Goal: Task Accomplishment & Management: Use online tool/utility

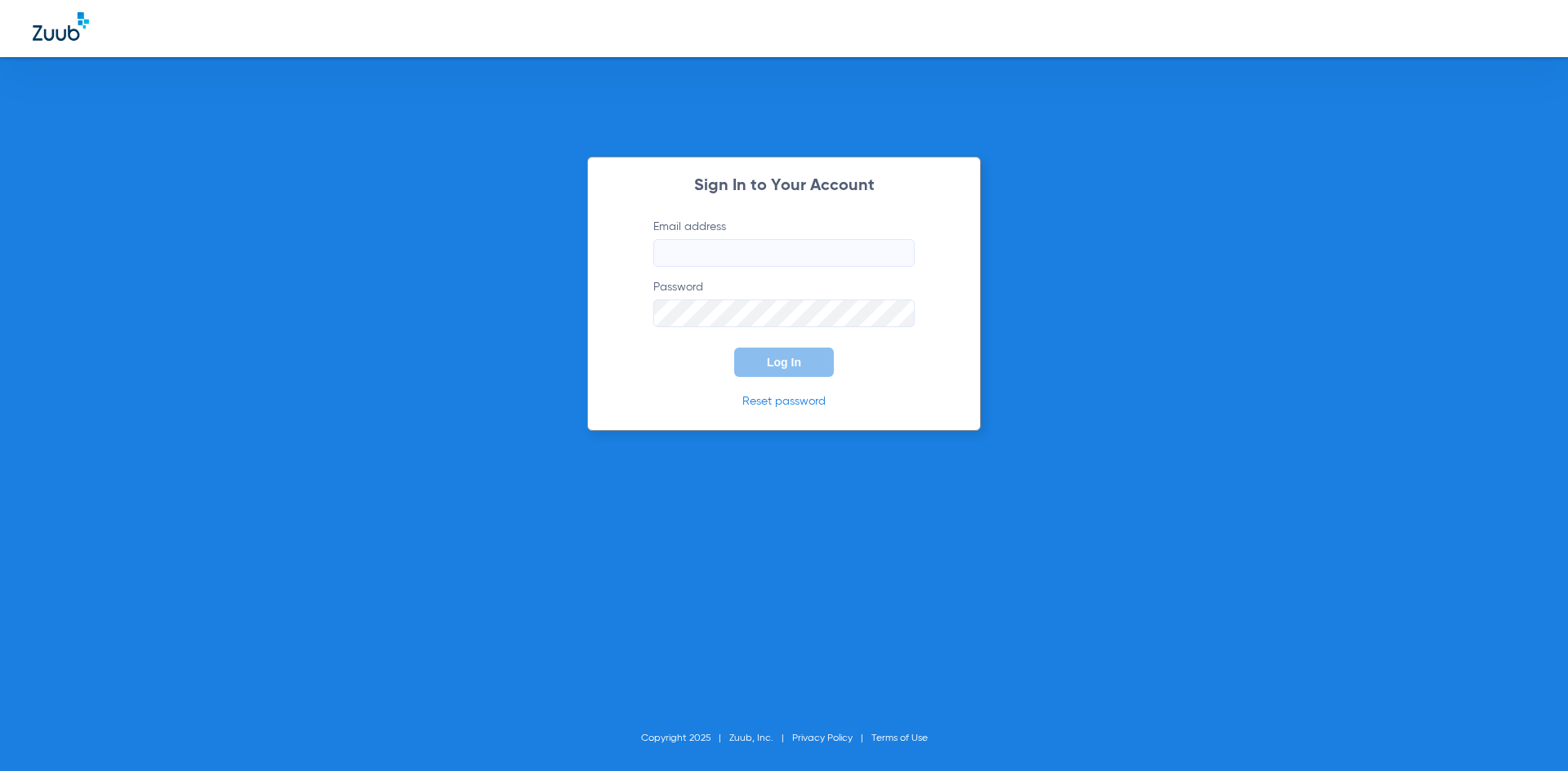
type input "[EMAIL_ADDRESS][DOMAIN_NAME]"
click at [789, 369] on button "Log In" at bounding box center [784, 363] width 99 height 30
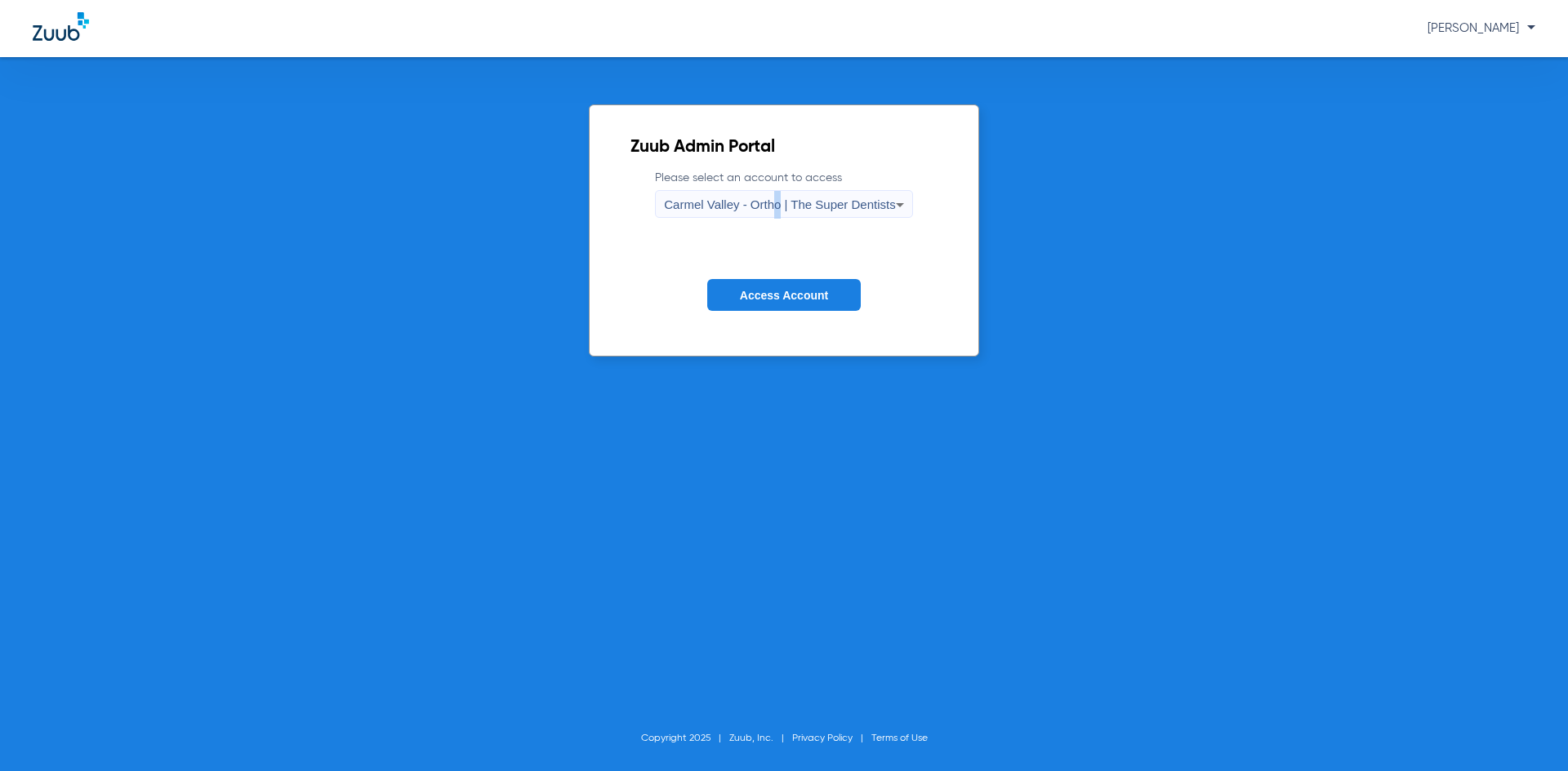
click at [776, 203] on span "Carmel Valley - Ortho | The Super Dentists" at bounding box center [779, 204] width 231 height 14
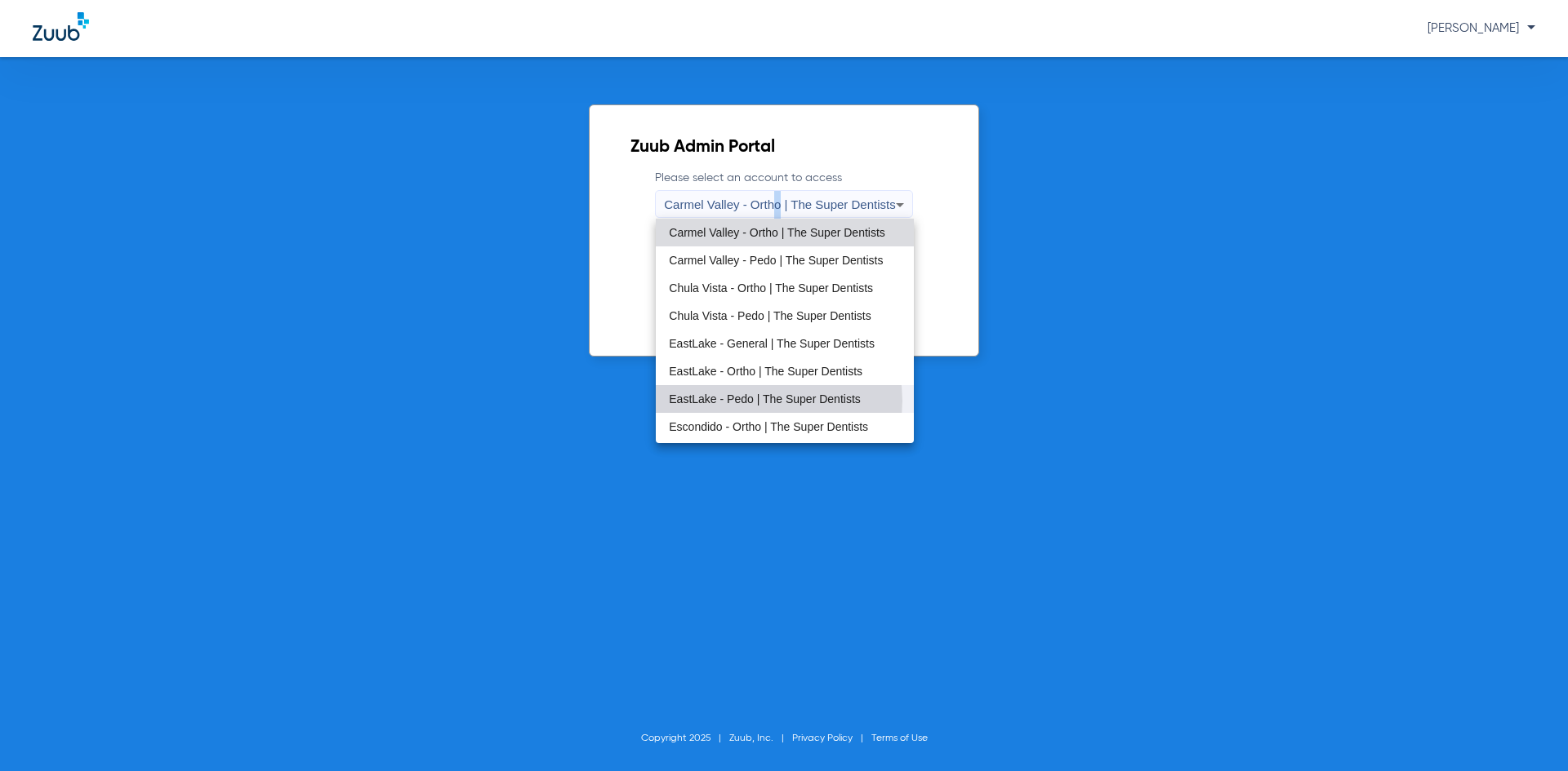
click at [766, 401] on span "EastLake - Pedo | The Super Dentists" at bounding box center [765, 399] width 192 height 11
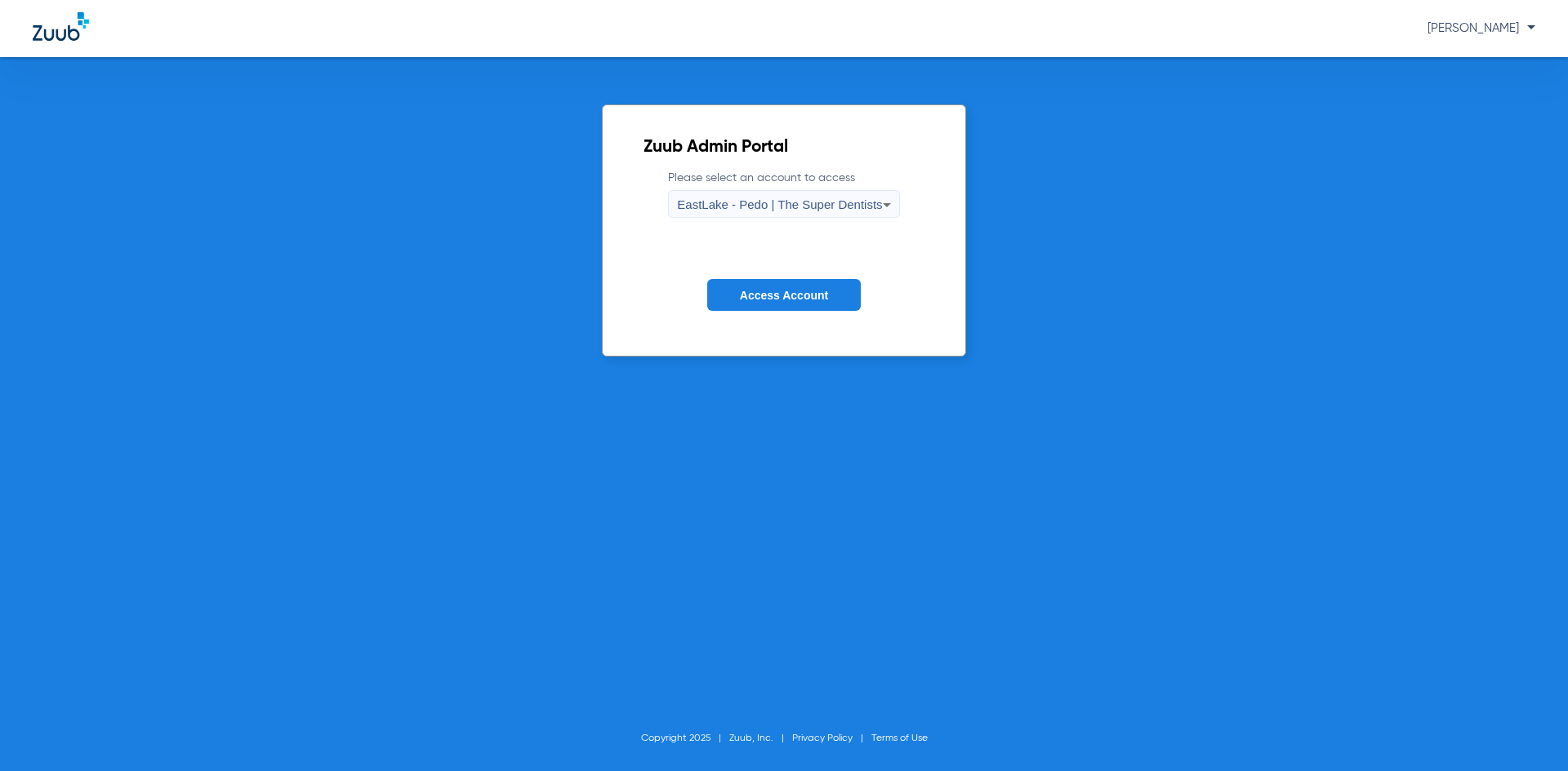
click at [766, 286] on button "Access Account" at bounding box center [784, 295] width 154 height 32
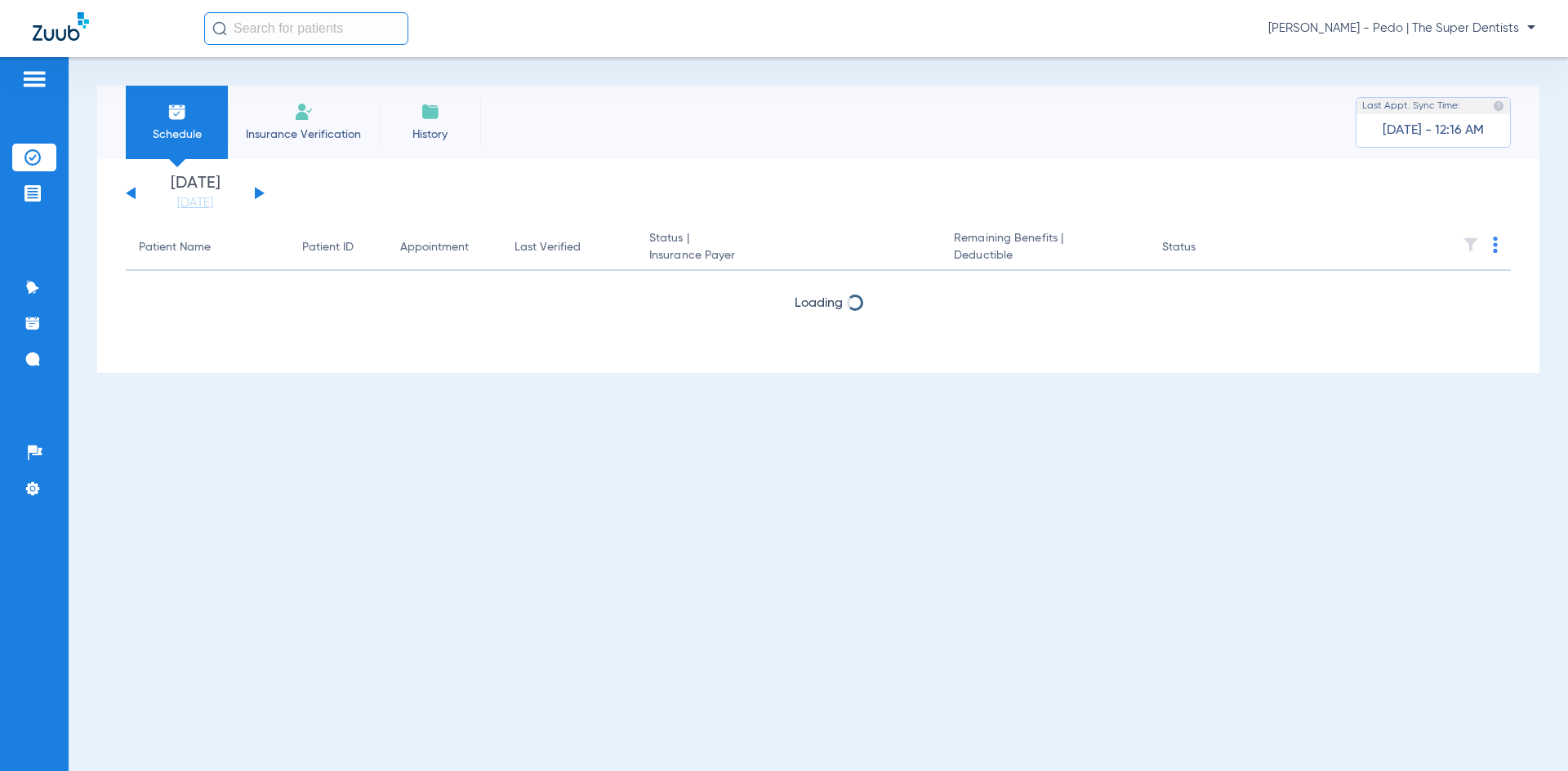
click at [295, 103] on img at bounding box center [304, 112] width 20 height 20
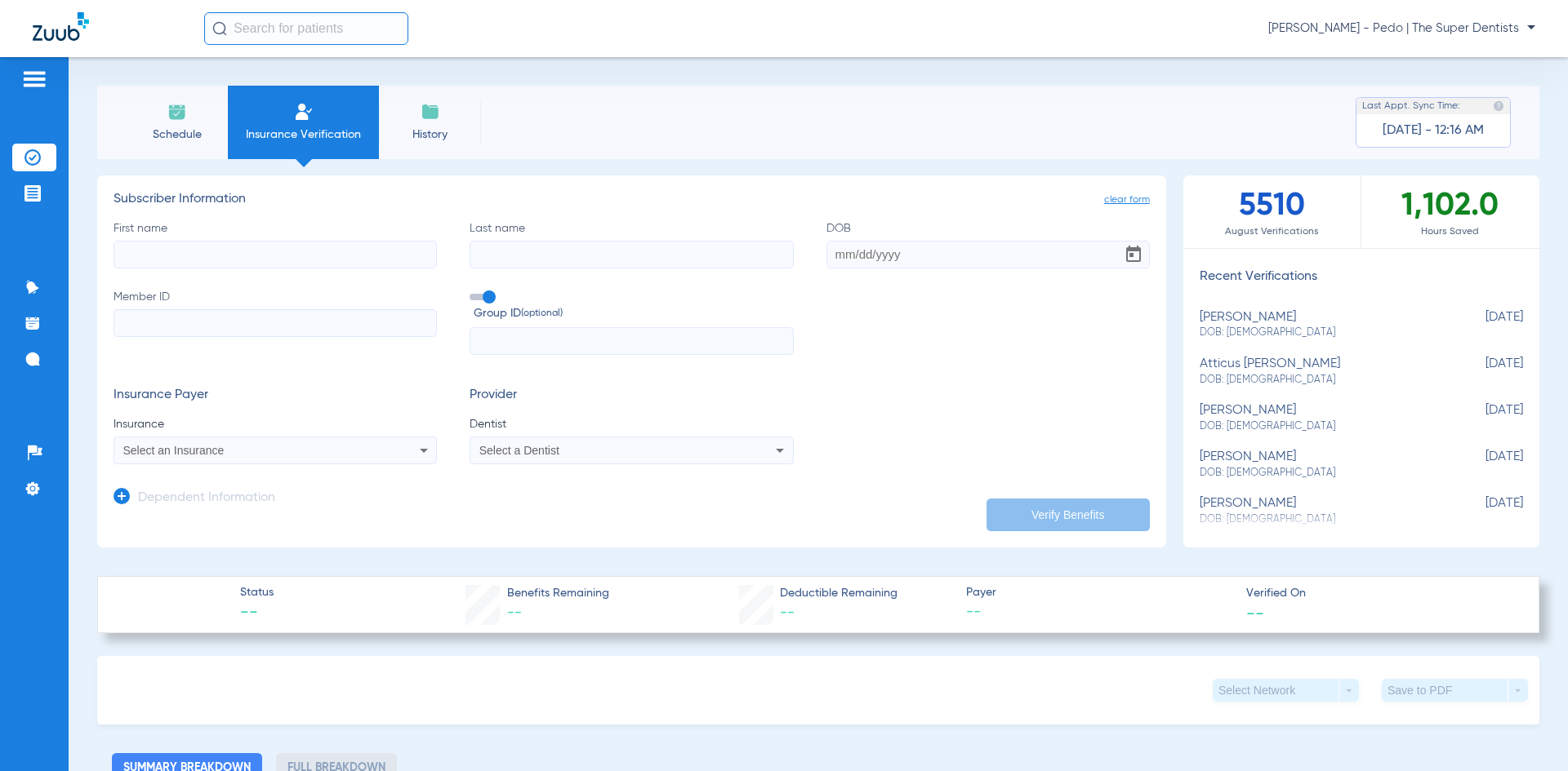
click at [214, 263] on input "First name" at bounding box center [275, 255] width 324 height 28
click at [159, 255] on input "First name Required" at bounding box center [275, 255] width 324 height 28
type input "[PERSON_NAME]"
type input "[DEMOGRAPHIC_DATA]"
type input "[DATE]"
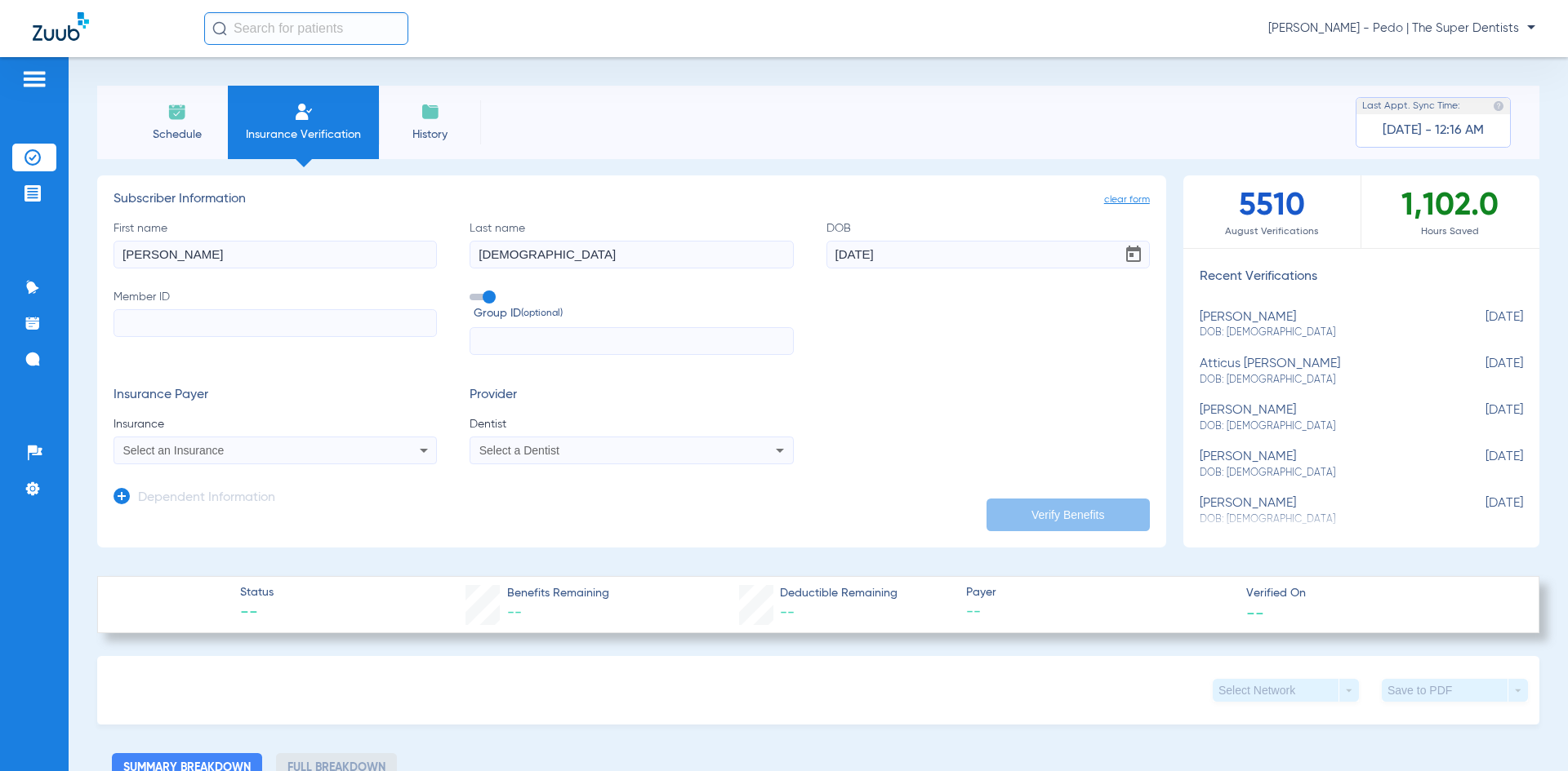
click at [884, 250] on input "[DATE]" at bounding box center [988, 255] width 324 height 28
type input "[DATE]"
click at [173, 327] on input "Member ID" at bounding box center [275, 324] width 324 height 28
type input "G45728138"
click at [241, 456] on div "Select an Insurance" at bounding box center [245, 451] width 244 height 11
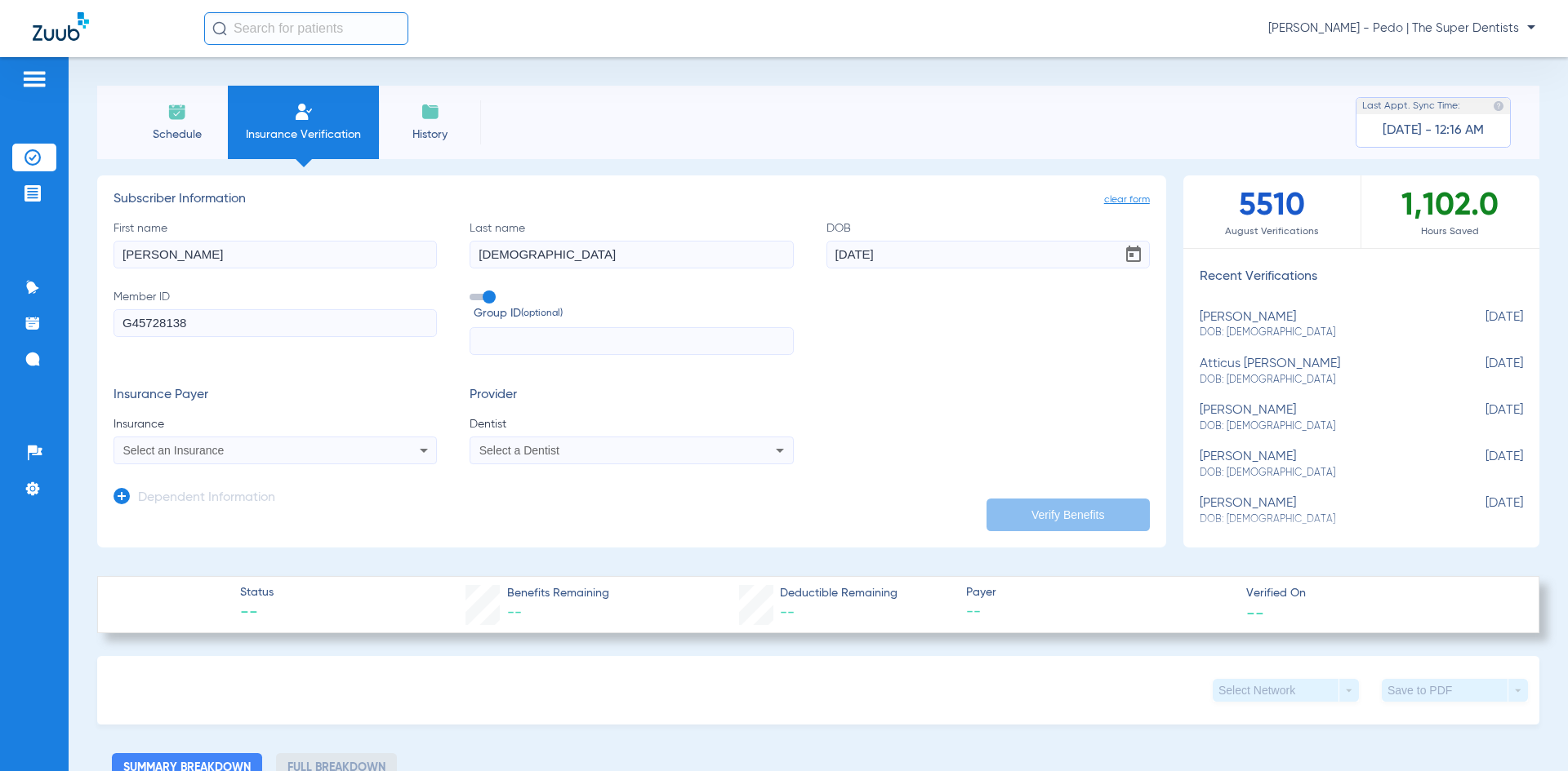
click at [241, 456] on div "Select an Insurance" at bounding box center [245, 451] width 244 height 11
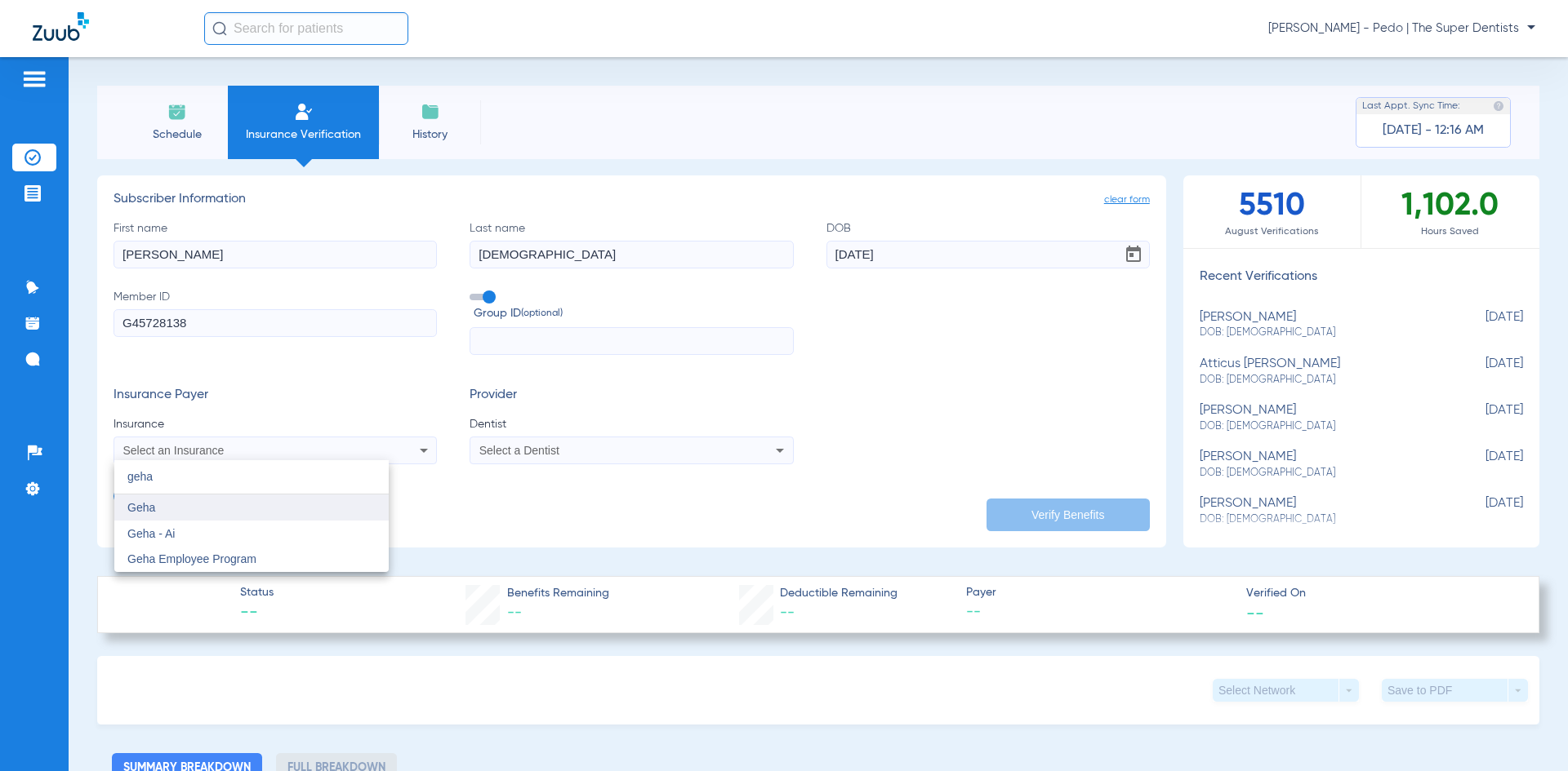
type input "geha"
click at [172, 508] on mat-option "Geha" at bounding box center [251, 507] width 274 height 26
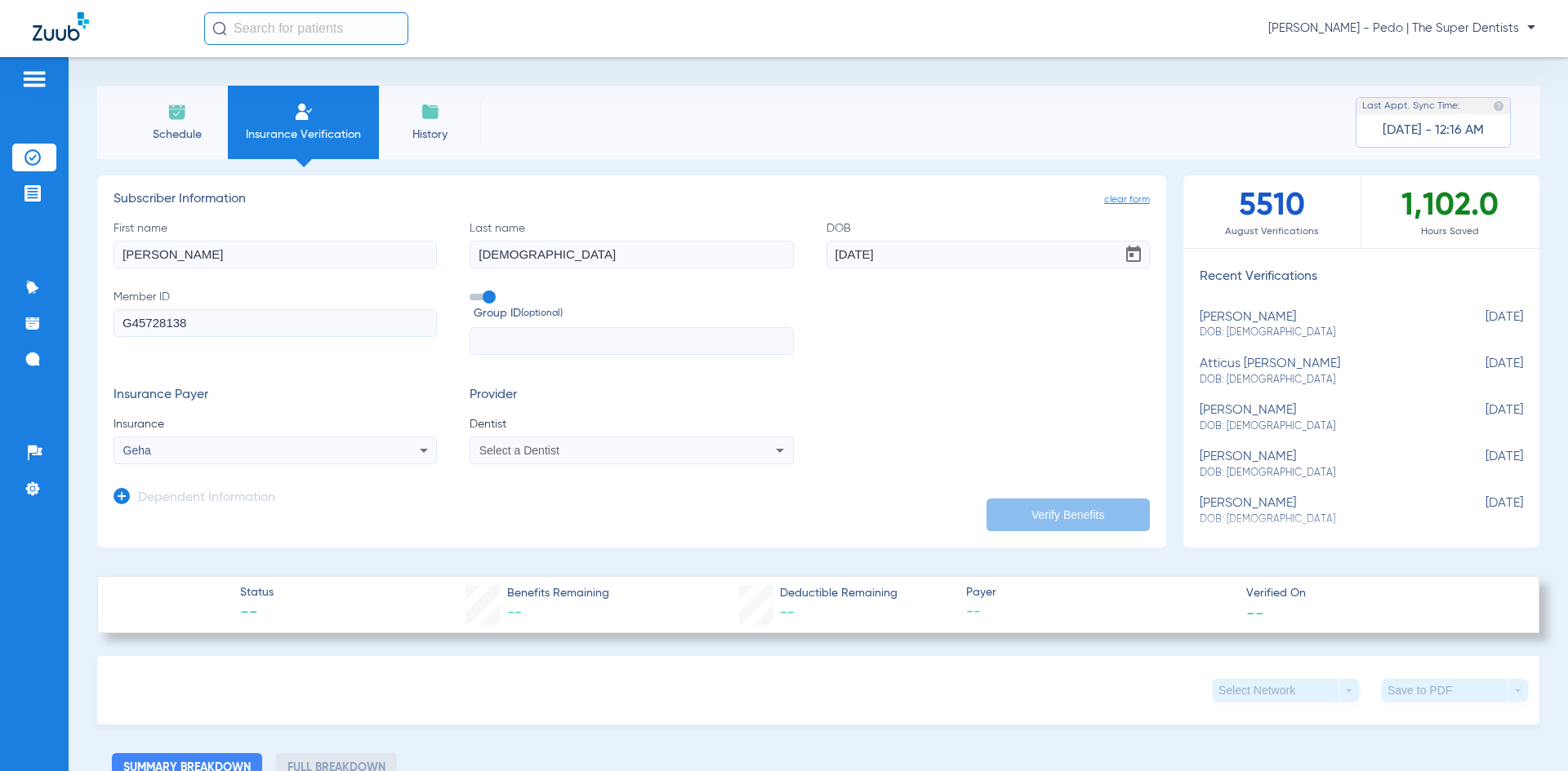
click at [571, 452] on div "Select a Dentist" at bounding box center [601, 451] width 244 height 11
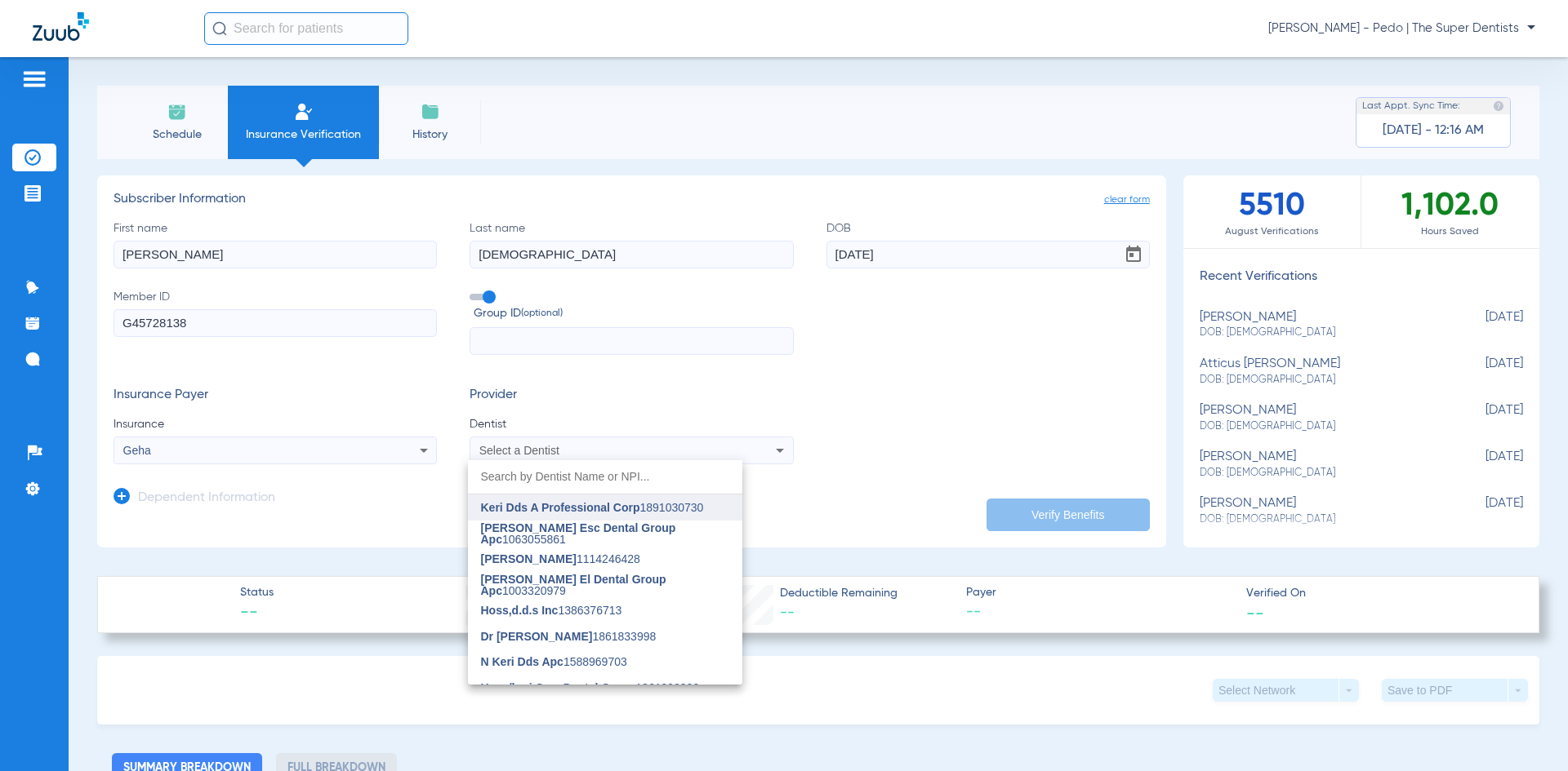
click at [537, 503] on span "Keri Dds A Professional Corp" at bounding box center [561, 507] width 159 height 13
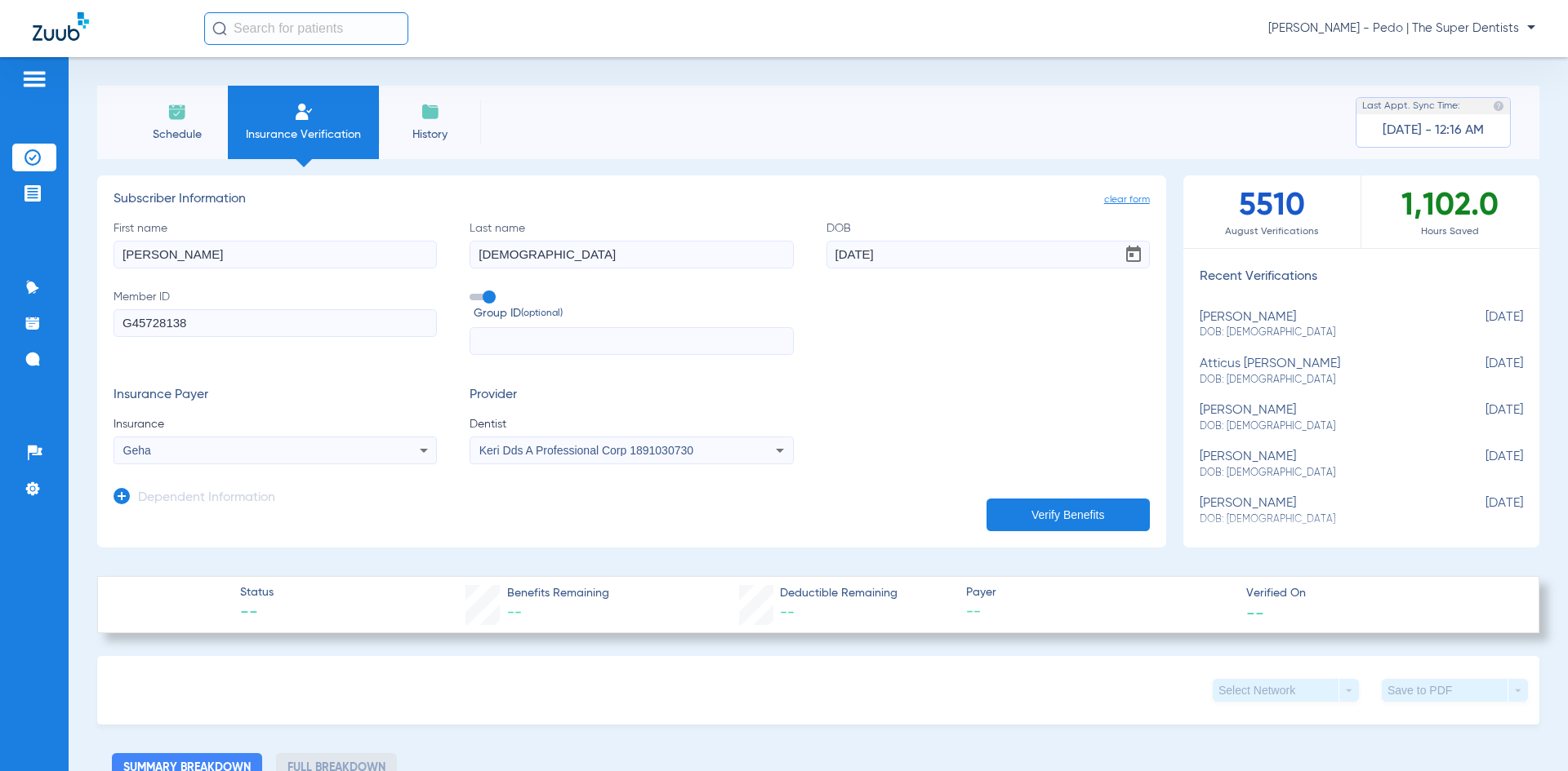
click at [123, 493] on icon at bounding box center [122, 497] width 16 height 16
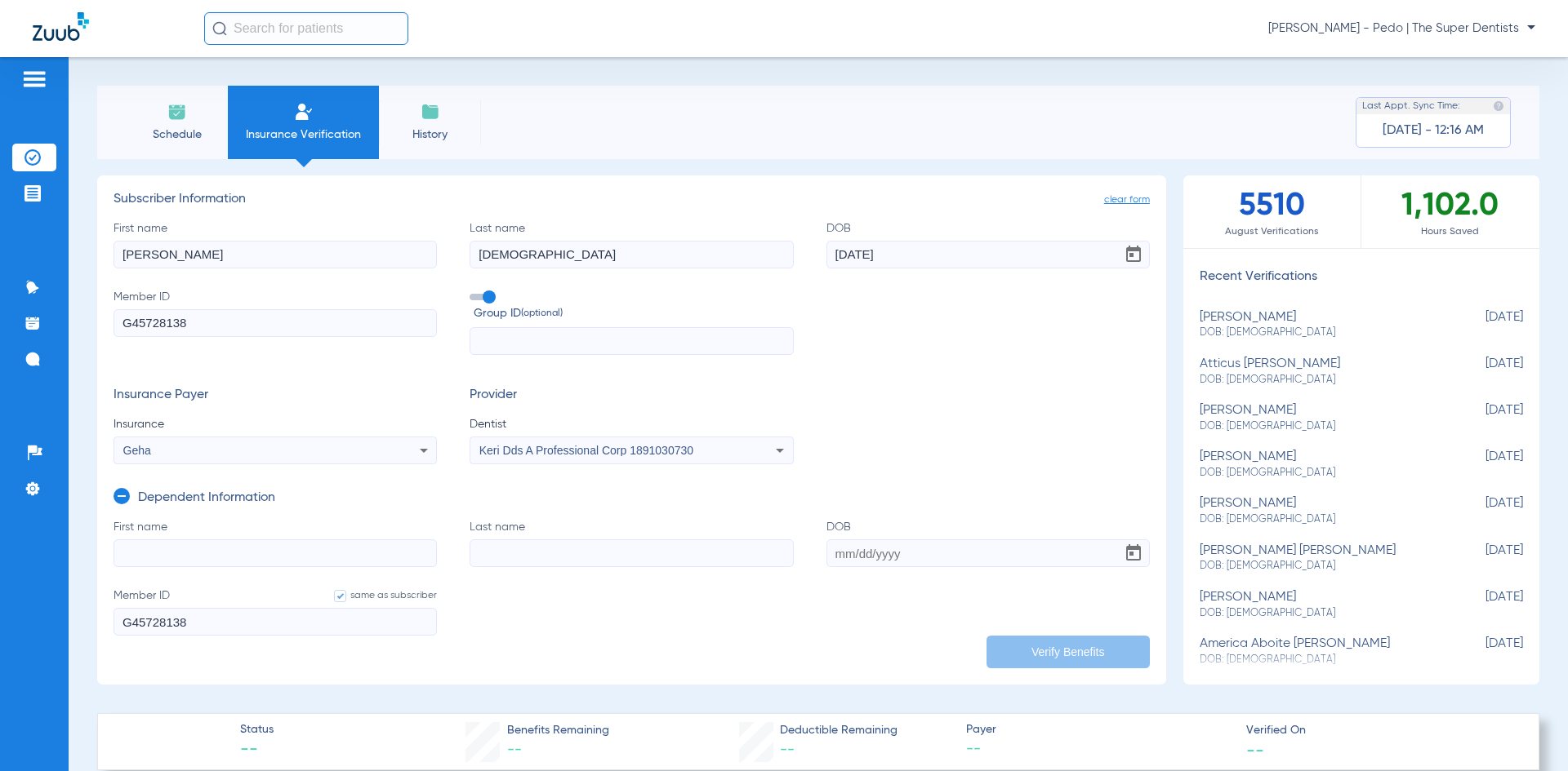
click at [195, 549] on input "First name" at bounding box center [275, 553] width 324 height 28
type input "austin"
type input "[DEMOGRAPHIC_DATA]"
type input "[DATE]"
click at [1059, 654] on button "Verify Benefits" at bounding box center [1068, 652] width 163 height 33
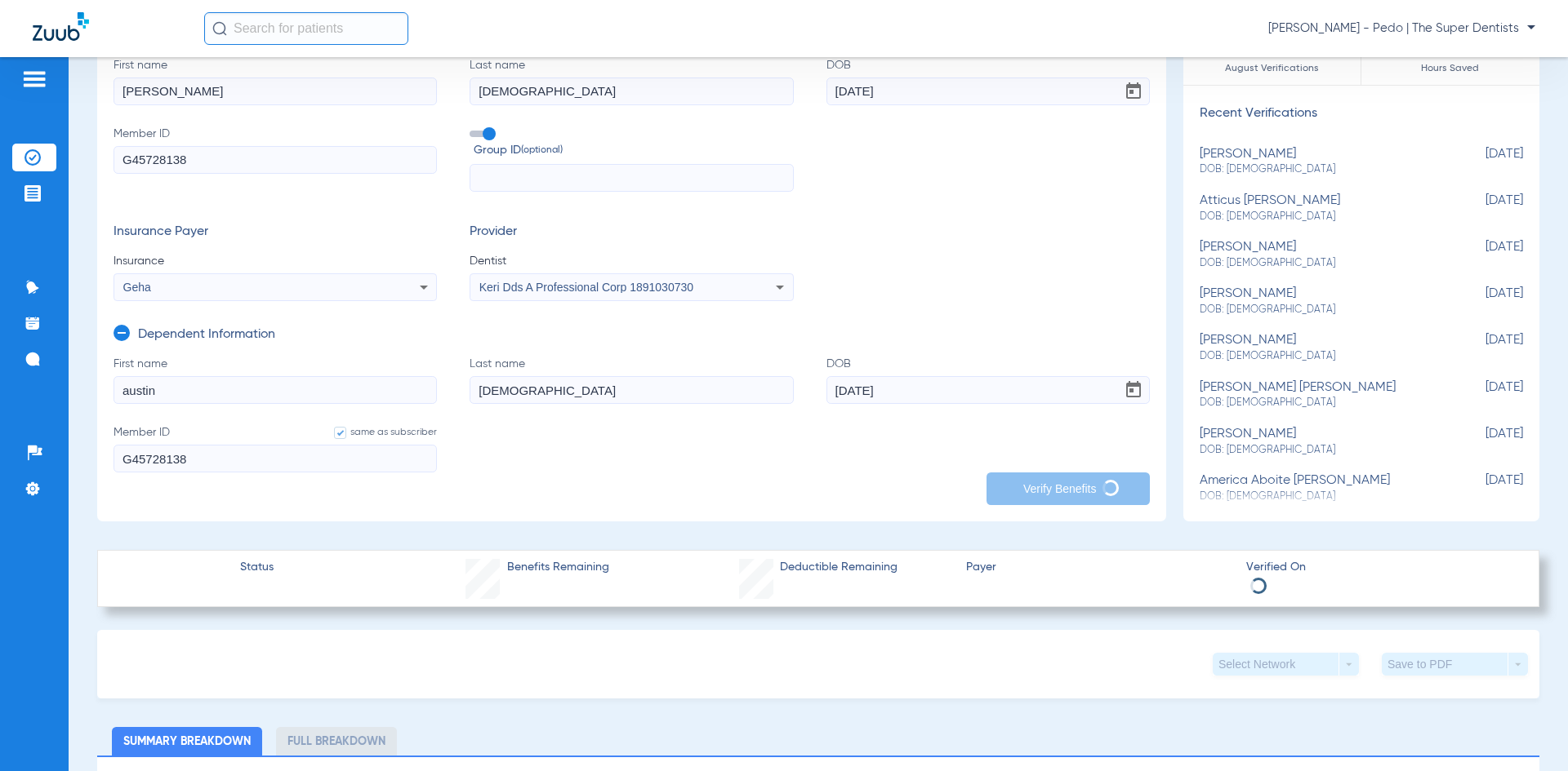
scroll to position [327, 0]
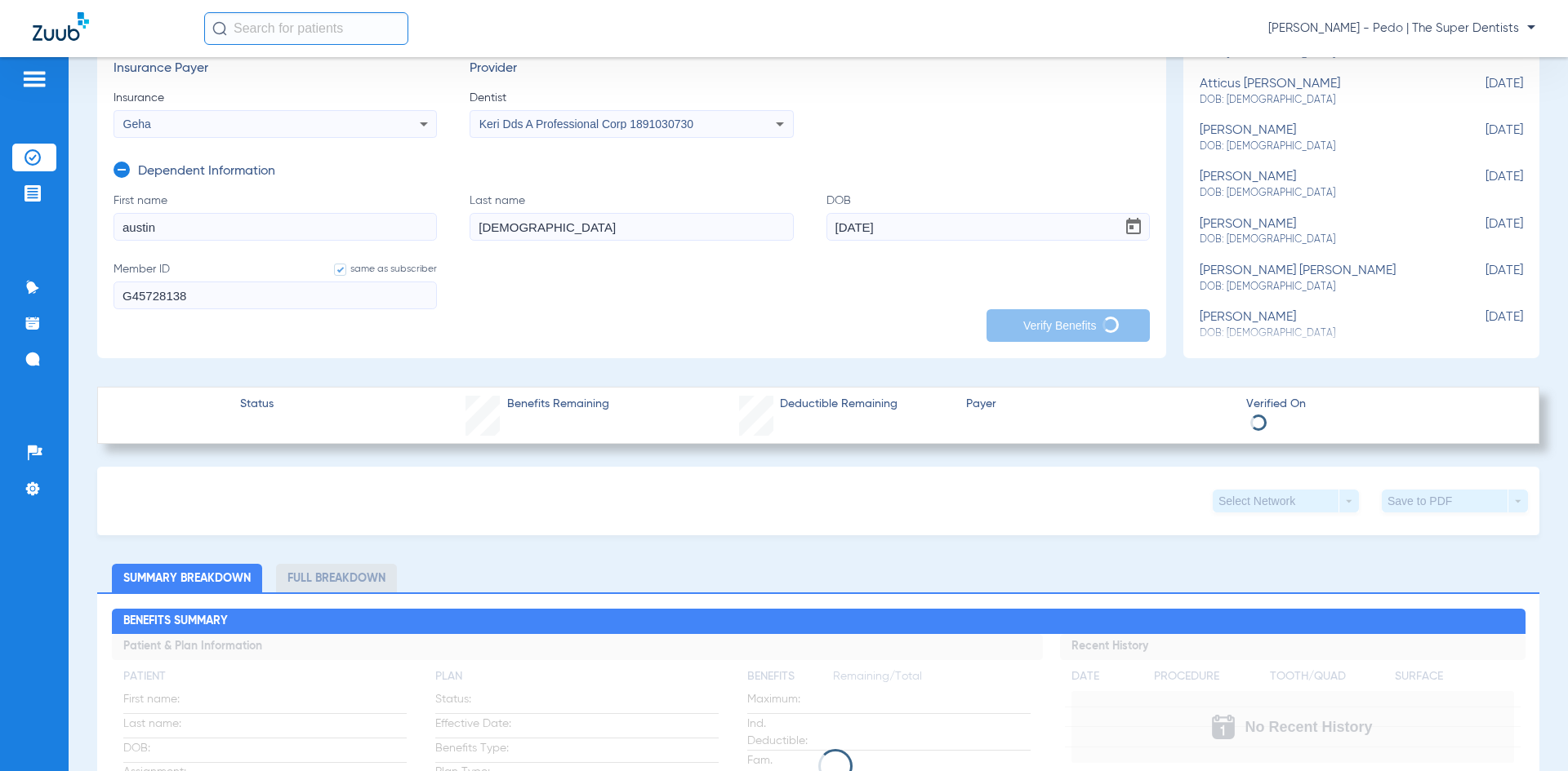
type input "[PERSON_NAME]"
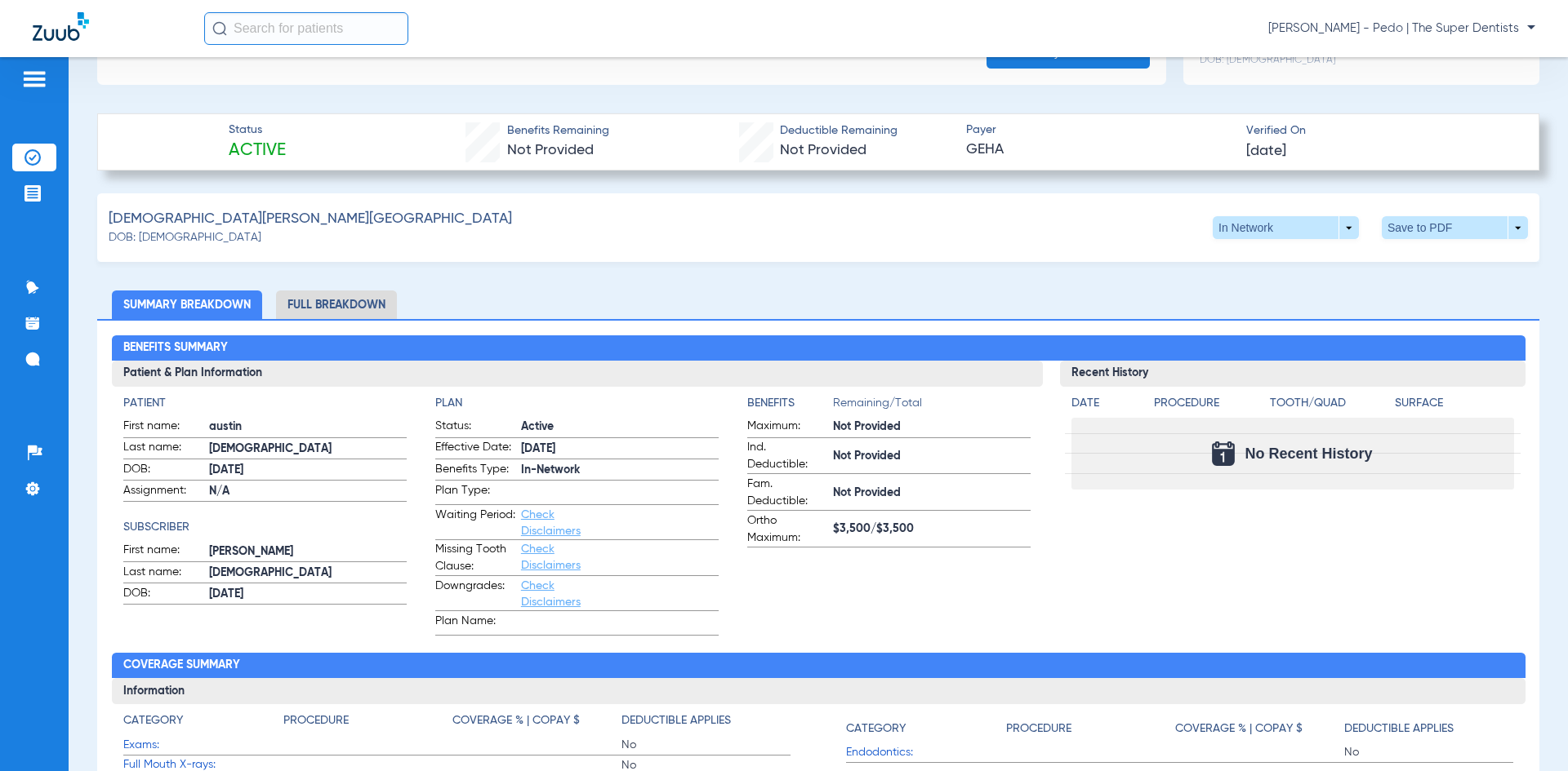
scroll to position [571, 0]
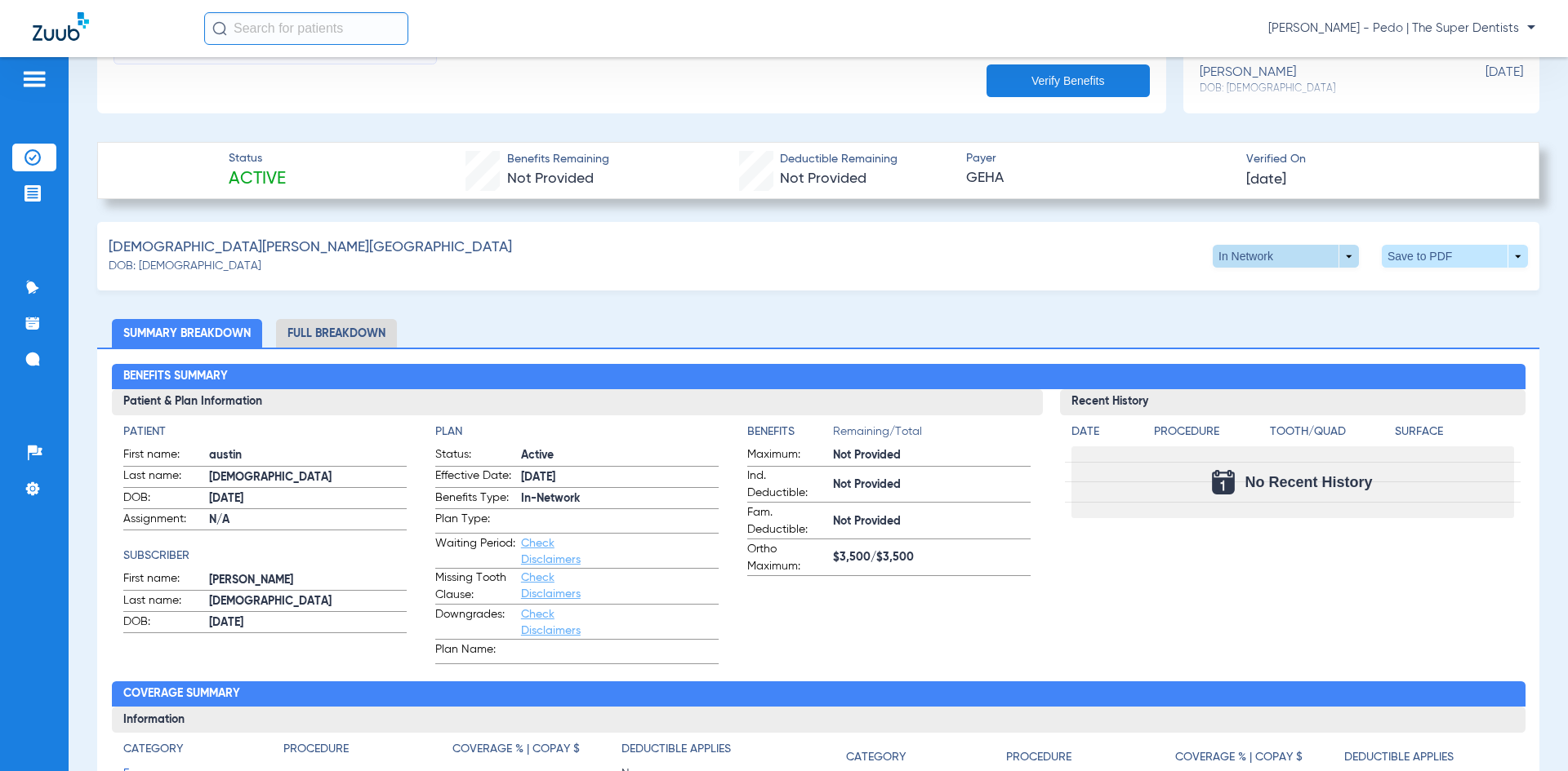
click at [1329, 252] on span at bounding box center [1285, 256] width 146 height 23
click at [1238, 314] on span "Out of Network" at bounding box center [1252, 320] width 76 height 11
click at [323, 334] on li "Full Breakdown" at bounding box center [336, 333] width 121 height 29
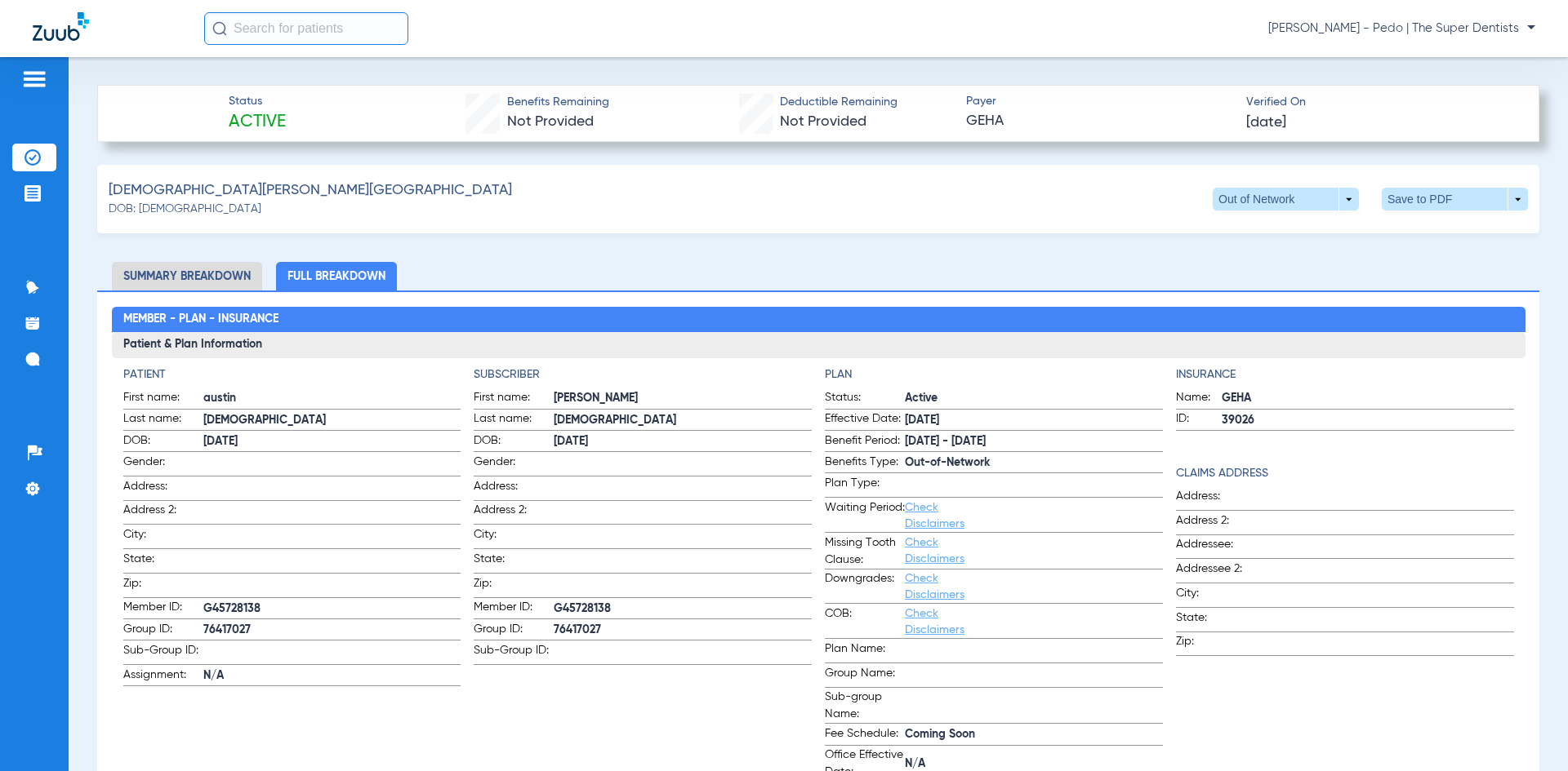
scroll to position [653, 0]
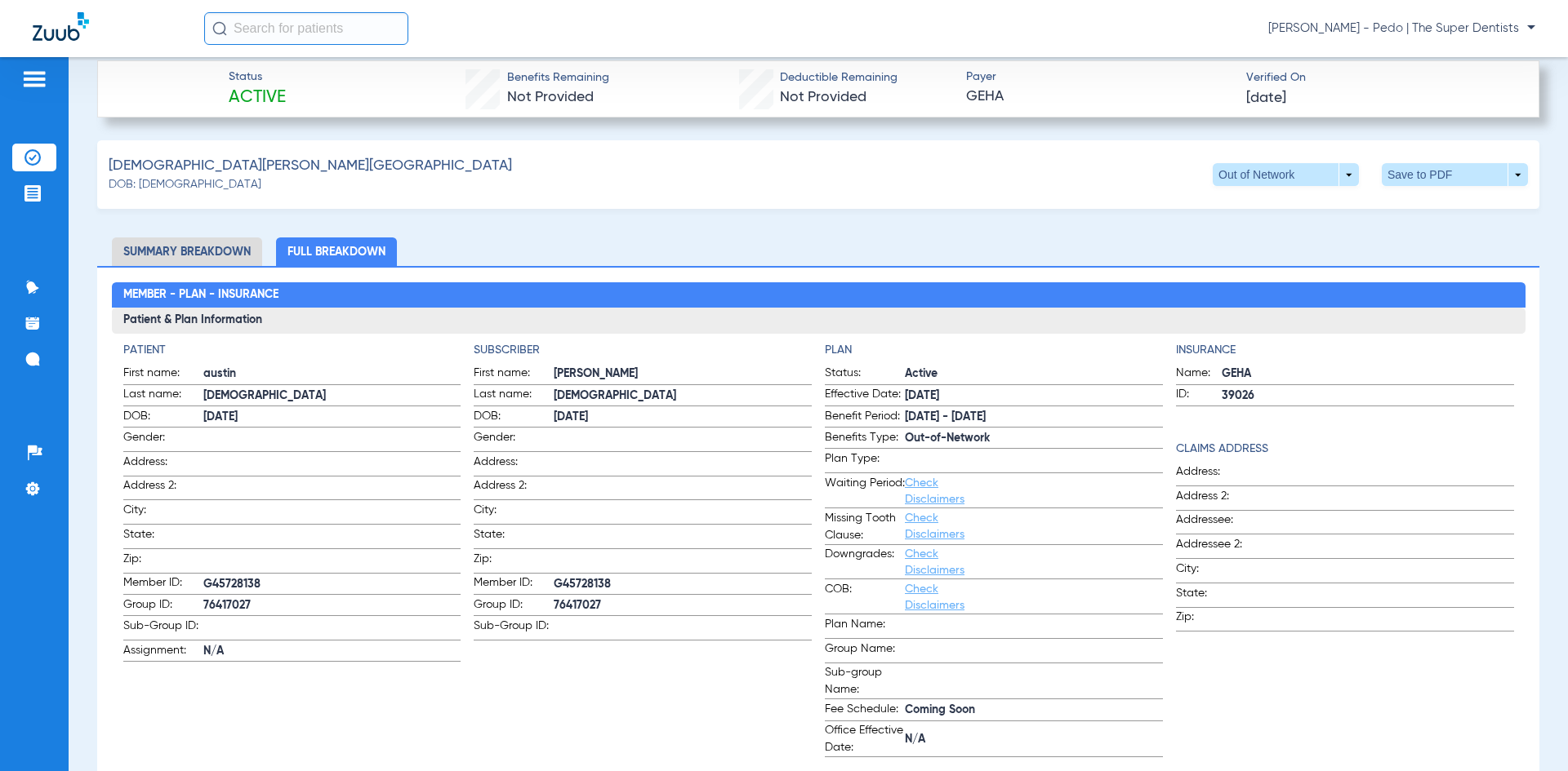
click at [696, 268] on div "Member - Plan - Insurance Patient & Plan Information Patient First name: [PERSO…" at bounding box center [818, 737] width 1442 height 943
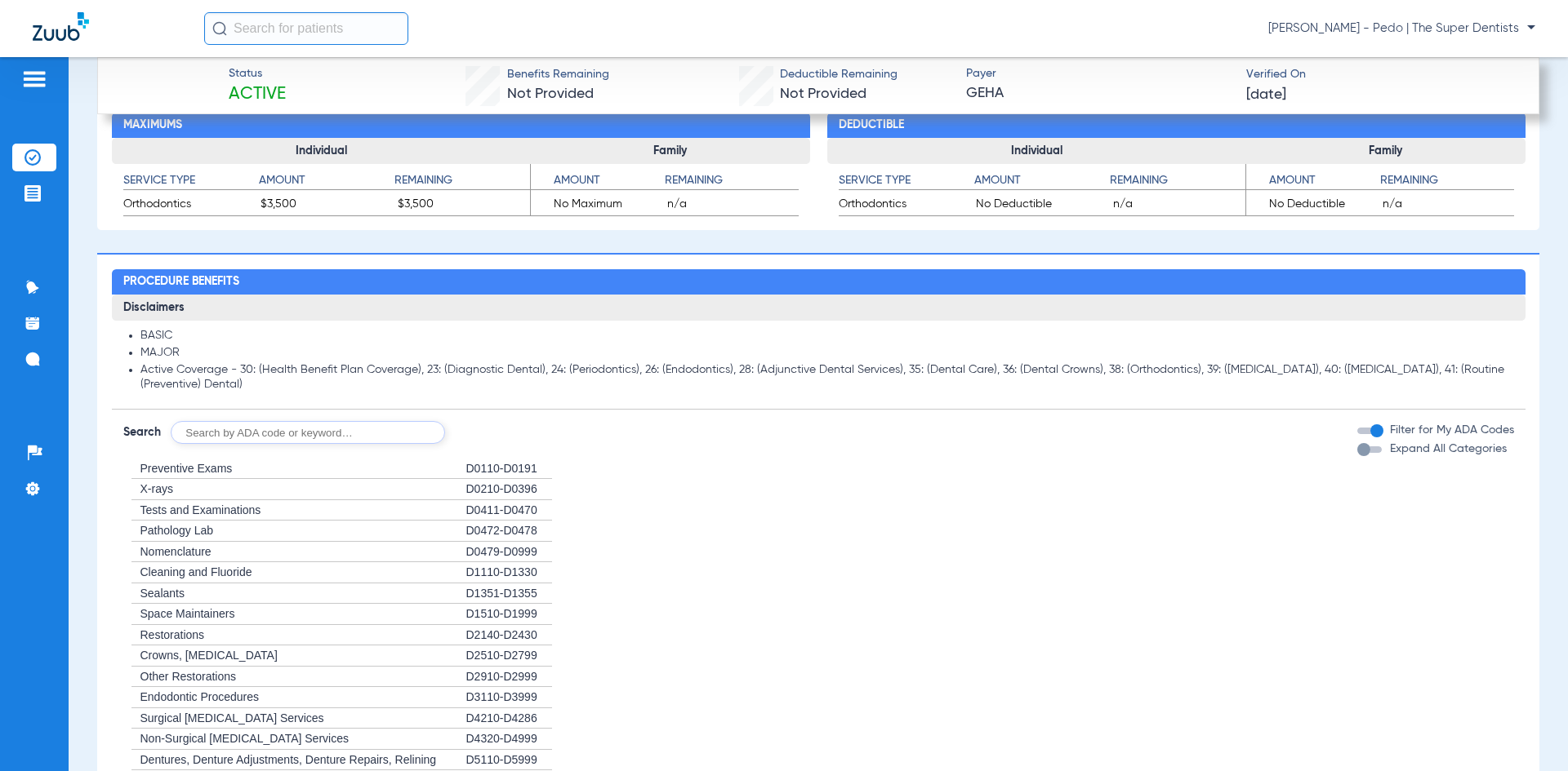
scroll to position [1551, 0]
